Goal: Find specific page/section: Find specific page/section

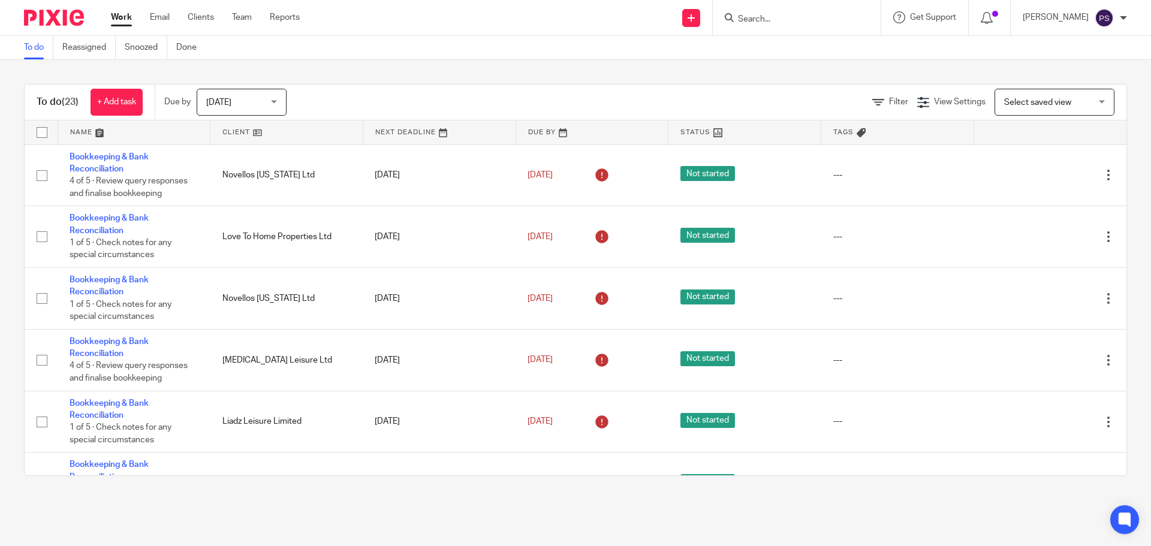
click at [253, 507] on main "To do Reassigned Snoozed Done To do (23) + Add task Due by Today Today Today To…" at bounding box center [575, 273] width 1151 height 546
click at [762, 20] on input "Search" at bounding box center [790, 19] width 108 height 11
type input "Urban"
click at [765, 42] on link at bounding box center [835, 52] width 203 height 28
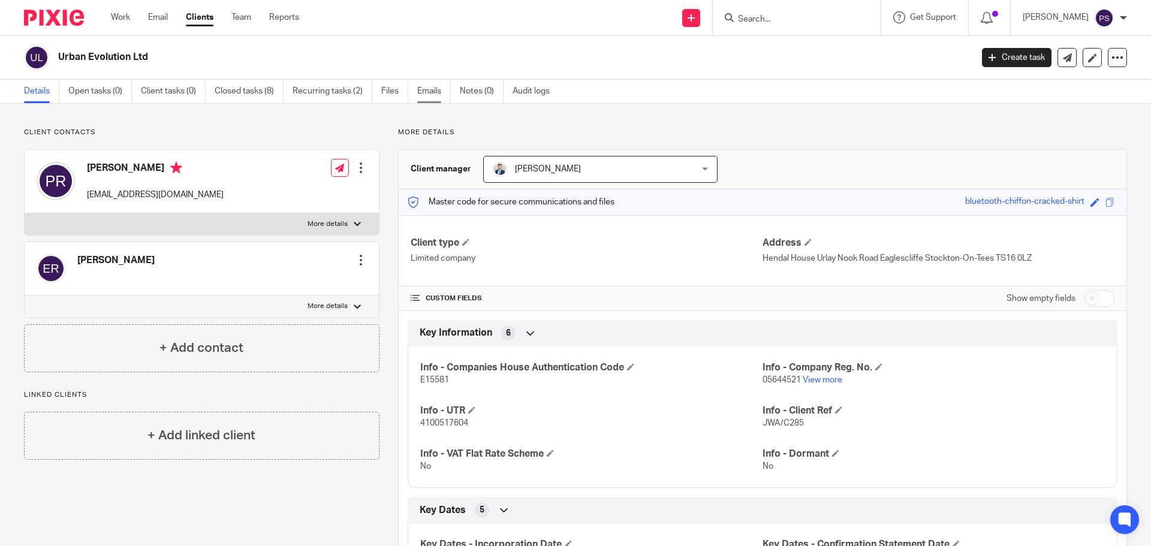
click at [437, 96] on link "Emails" at bounding box center [434, 91] width 34 height 23
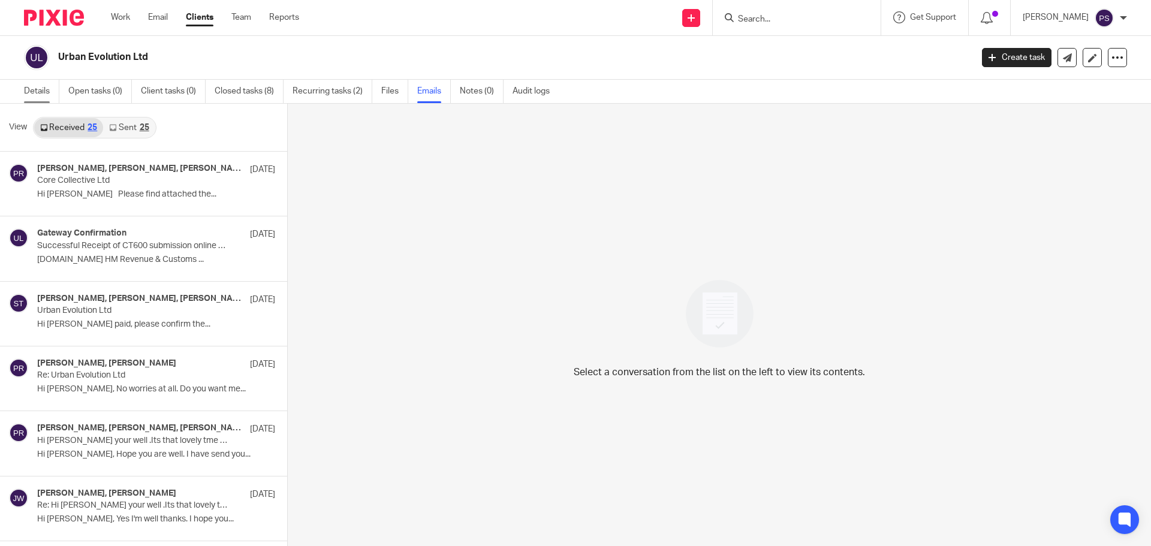
click at [44, 89] on link "Details" at bounding box center [41, 91] width 35 height 23
